Goal: Task Accomplishment & Management: Manage account settings

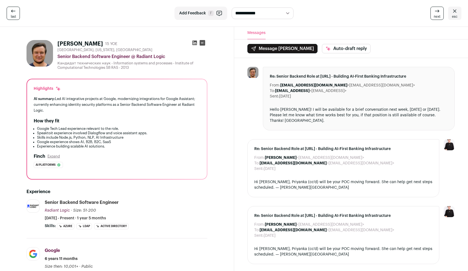
click at [203, 14] on span "Add Feedback" at bounding box center [192, 13] width 27 height 6
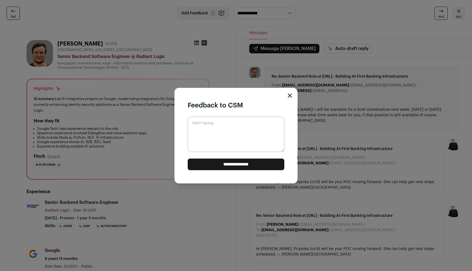
click at [291, 95] on icon "Close modal" at bounding box center [290, 96] width 4 height 4
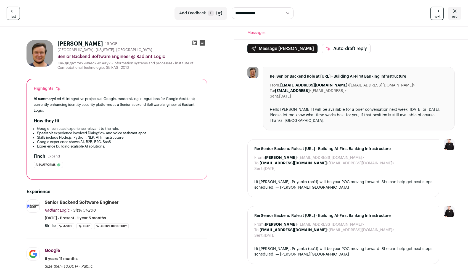
click at [286, 12] on select "**********" at bounding box center [263, 13] width 62 height 12
click at [438, 8] on icon at bounding box center [437, 11] width 7 height 7
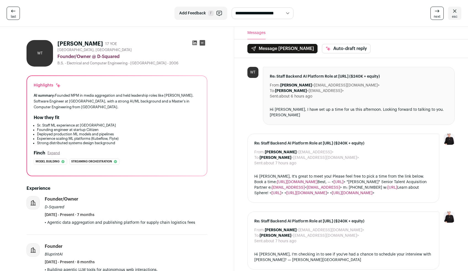
click at [438, 8] on icon at bounding box center [437, 11] width 7 height 7
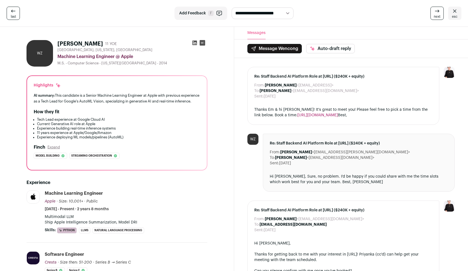
click at [195, 42] on icon at bounding box center [194, 43] width 5 height 5
